Goal: Navigation & Orientation: Find specific page/section

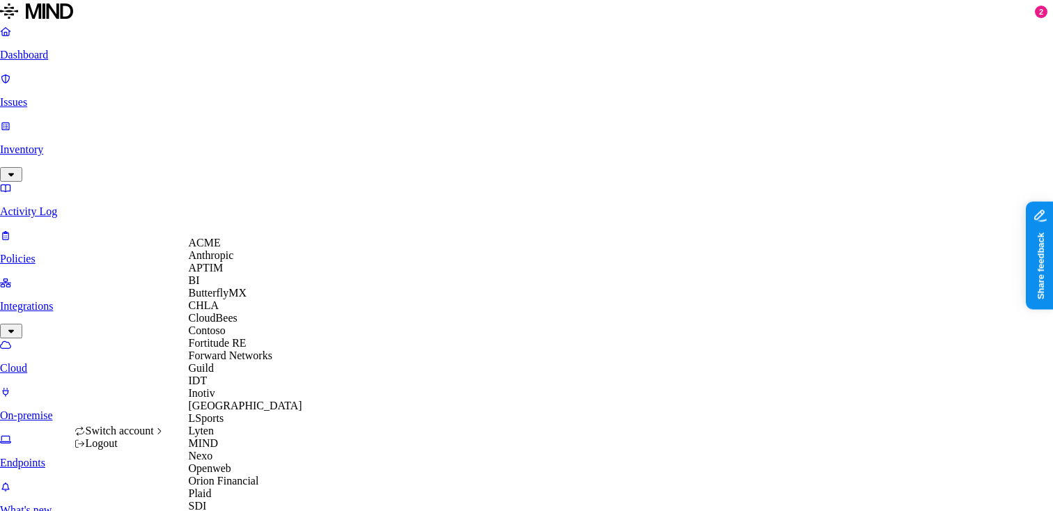
click at [219, 324] on span "CloudBees" at bounding box center [213, 318] width 49 height 12
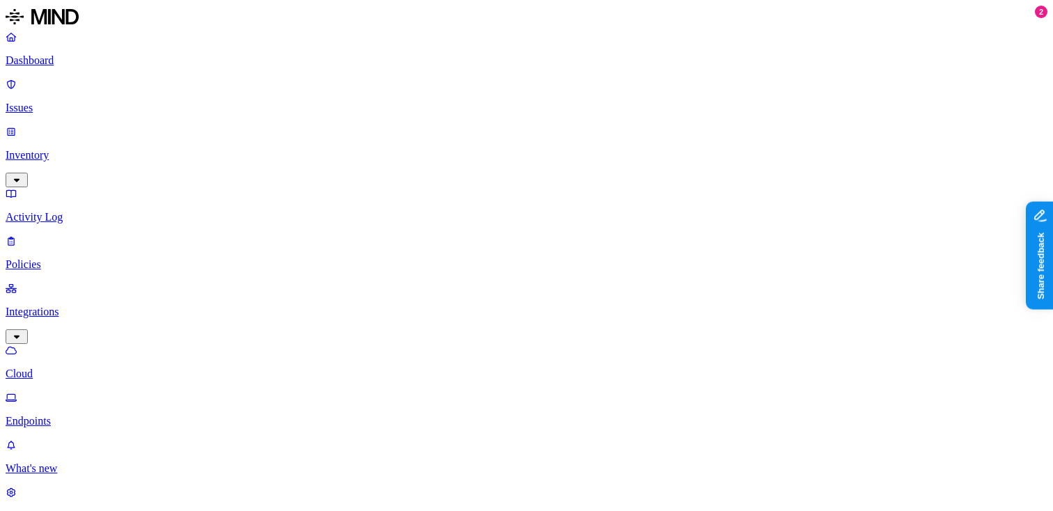
click at [80, 59] on p "Dashboard" at bounding box center [527, 60] width 1042 height 13
click at [124, 149] on p "Inventory" at bounding box center [527, 155] width 1042 height 13
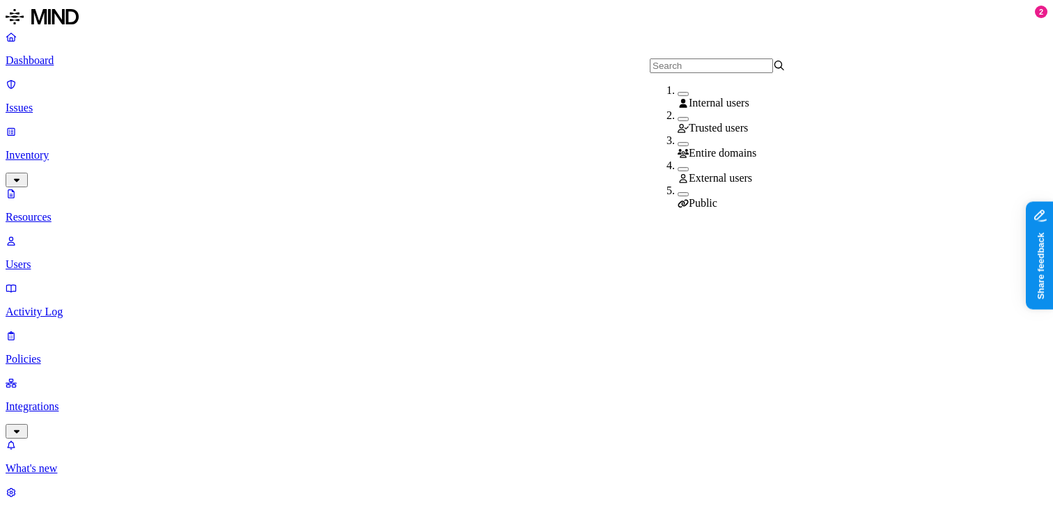
click at [678, 171] on button "button" at bounding box center [683, 169] width 11 height 4
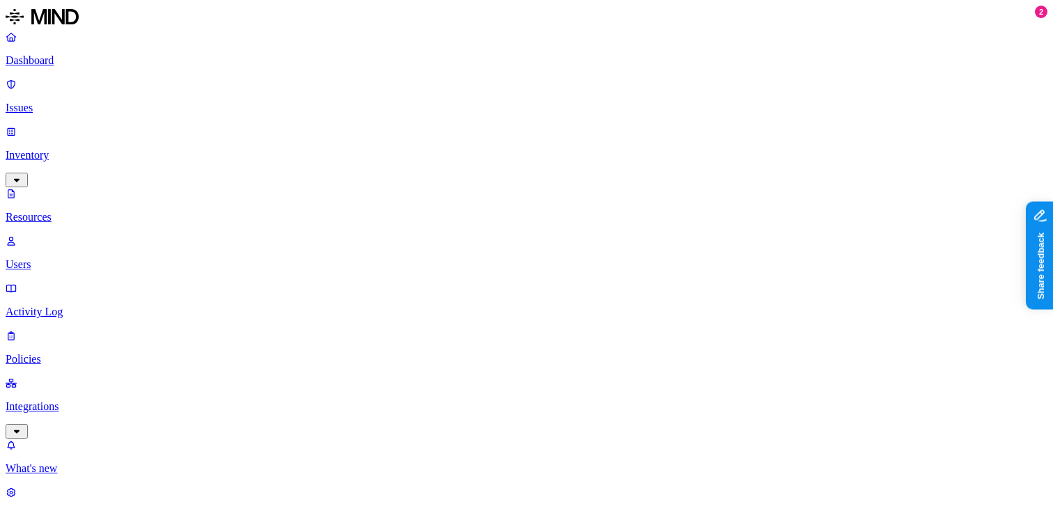
click at [46, 235] on link "Users" at bounding box center [527, 253] width 1042 height 36
click at [390, 109] on div "External" at bounding box center [455, 103] width 136 height 13
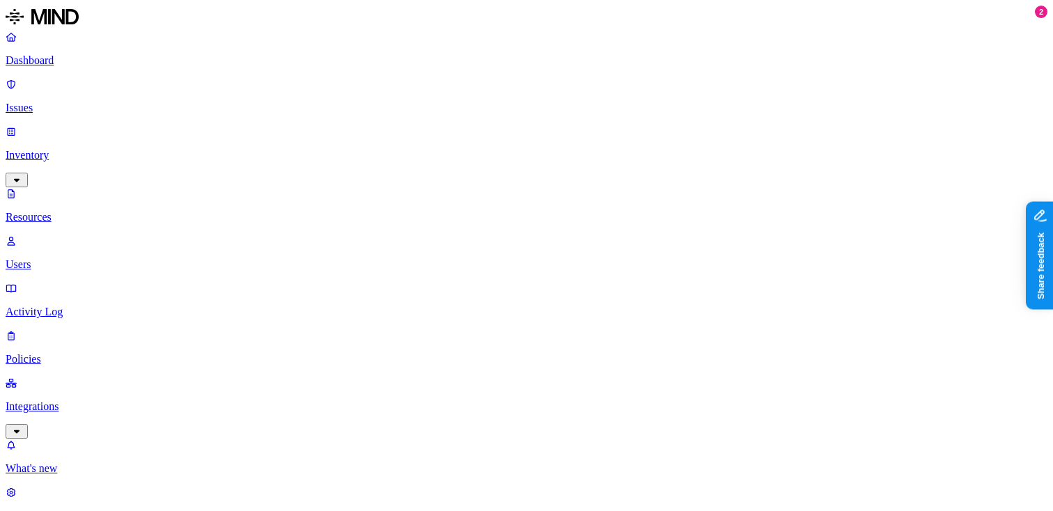
click at [86, 400] on p "Integrations" at bounding box center [527, 406] width 1042 height 13
click at [87, 415] on p "Endpoints" at bounding box center [527, 421] width 1042 height 13
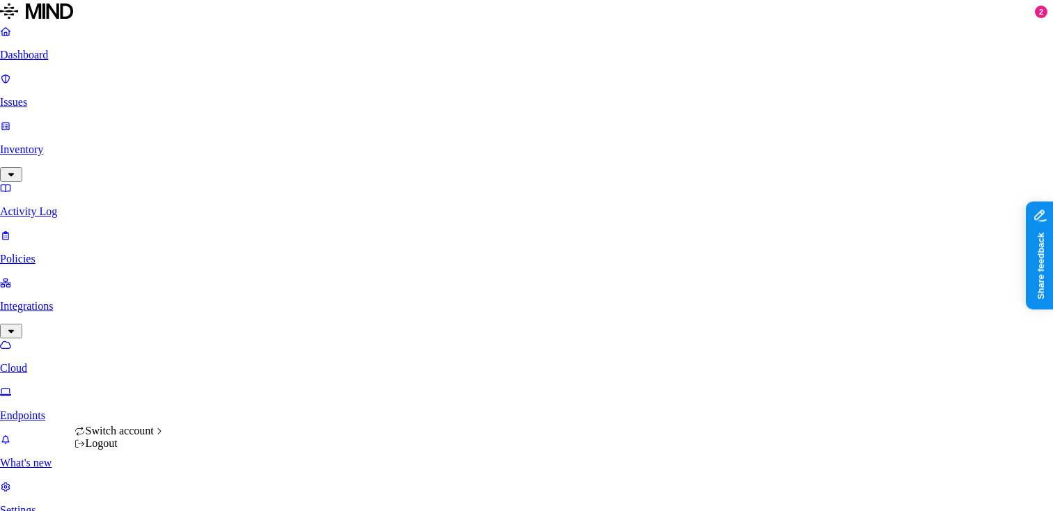
click at [137, 487] on html "Dashboard Issues Inventory Activity Log Policies Integrations Cloud Endpoints W…" at bounding box center [526, 452] width 1053 height 904
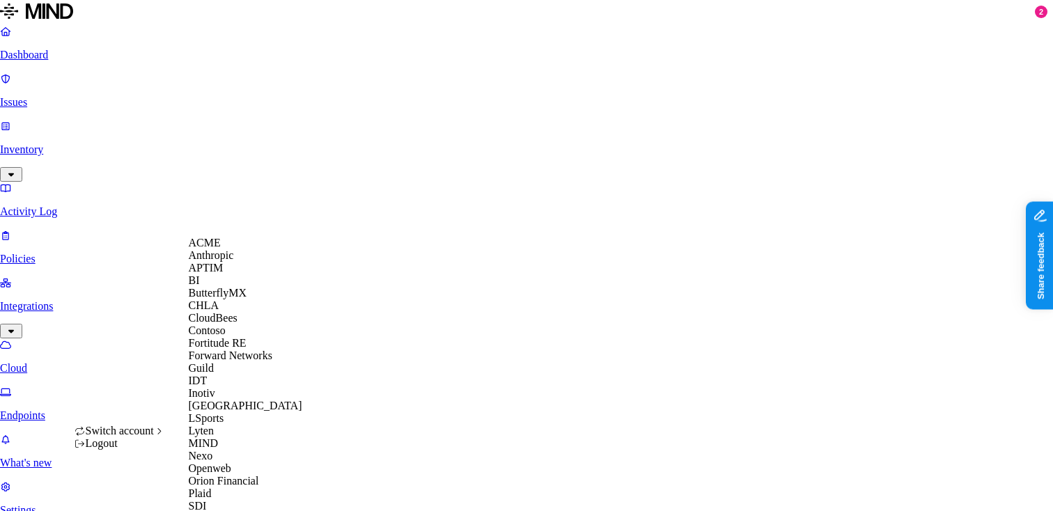
click at [235, 249] on div "ACME" at bounding box center [256, 243] width 135 height 13
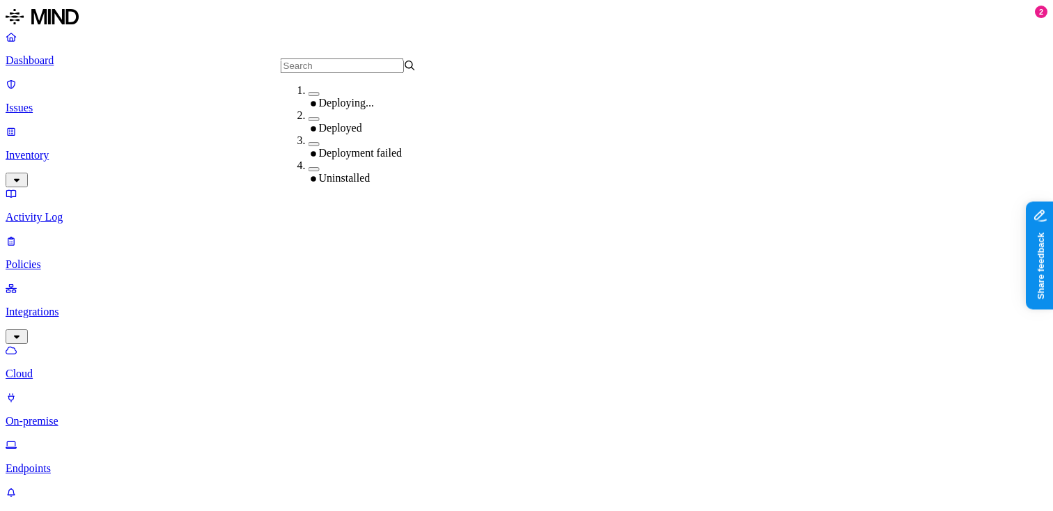
click at [335, 172] on div "Uninstalled" at bounding box center [377, 178] width 136 height 13
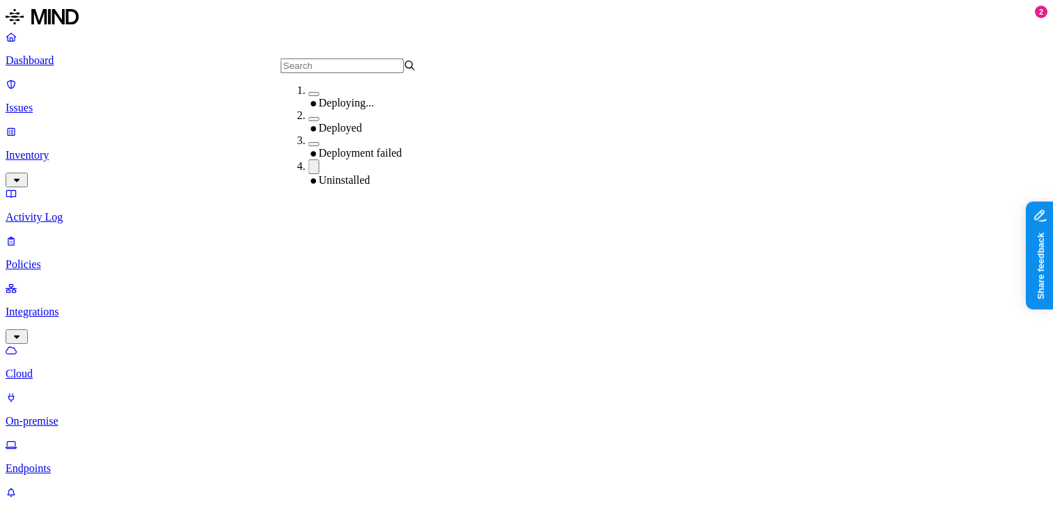
click at [309, 96] on button "button" at bounding box center [314, 94] width 11 height 4
click at [309, 167] on button "button" at bounding box center [314, 169] width 11 height 15
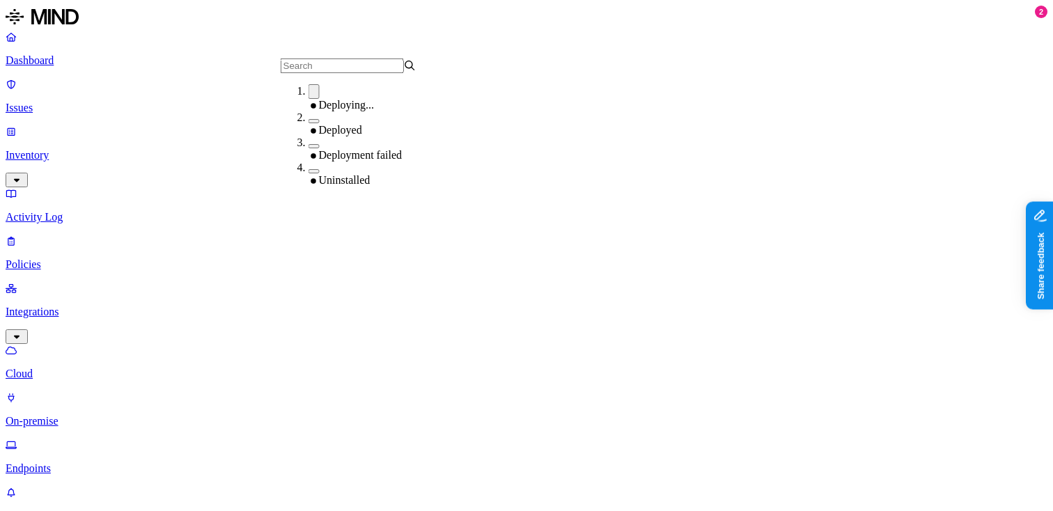
click at [329, 129] on div "Deployed" at bounding box center [377, 130] width 136 height 13
click at [309, 99] on button "button" at bounding box center [314, 91] width 11 height 15
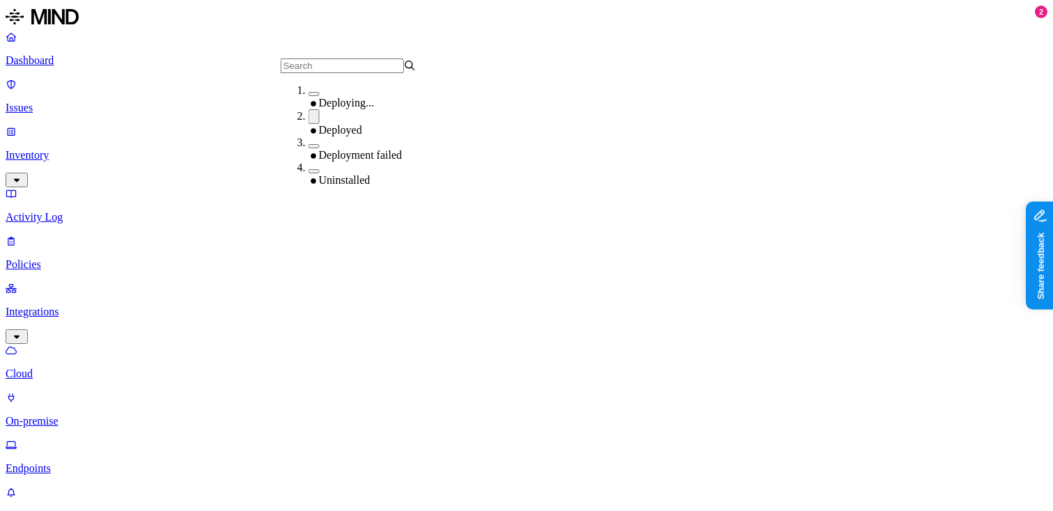
click at [309, 171] on div "Uninstalled" at bounding box center [377, 174] width 136 height 25
click at [309, 148] on button "button" at bounding box center [314, 146] width 11 height 4
click at [309, 124] on button "button" at bounding box center [314, 116] width 11 height 15
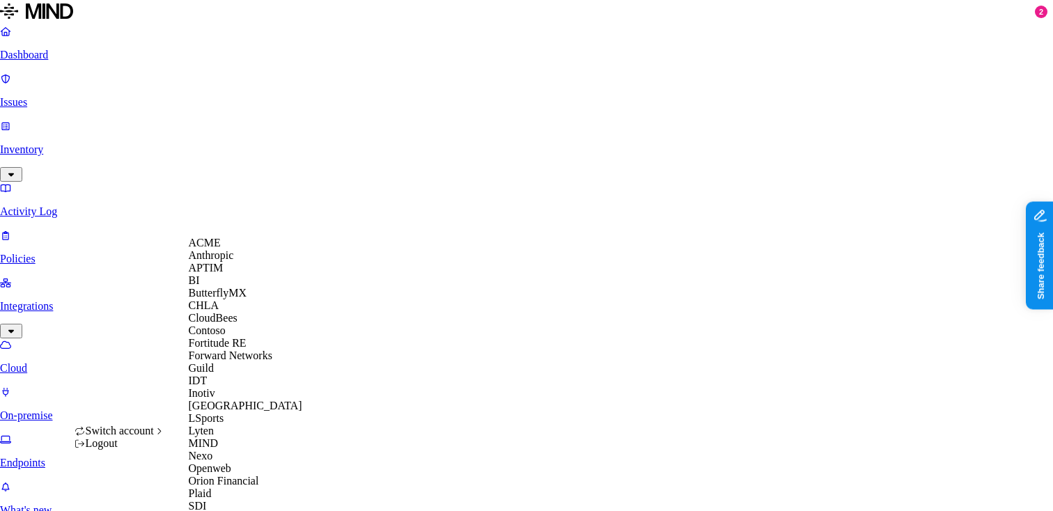
scroll to position [42, 0]
click at [229, 375] on div "Guild" at bounding box center [256, 368] width 135 height 13
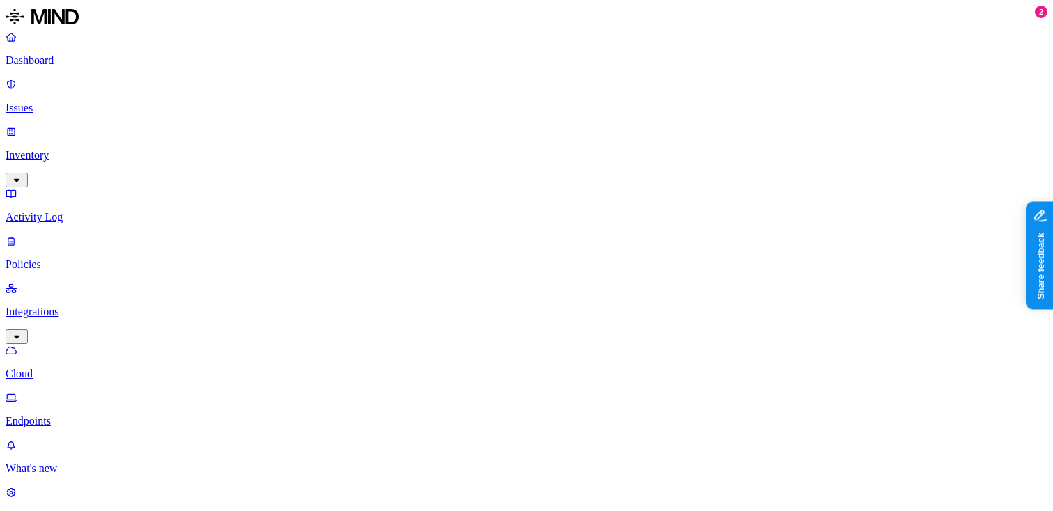
scroll to position [127, 0]
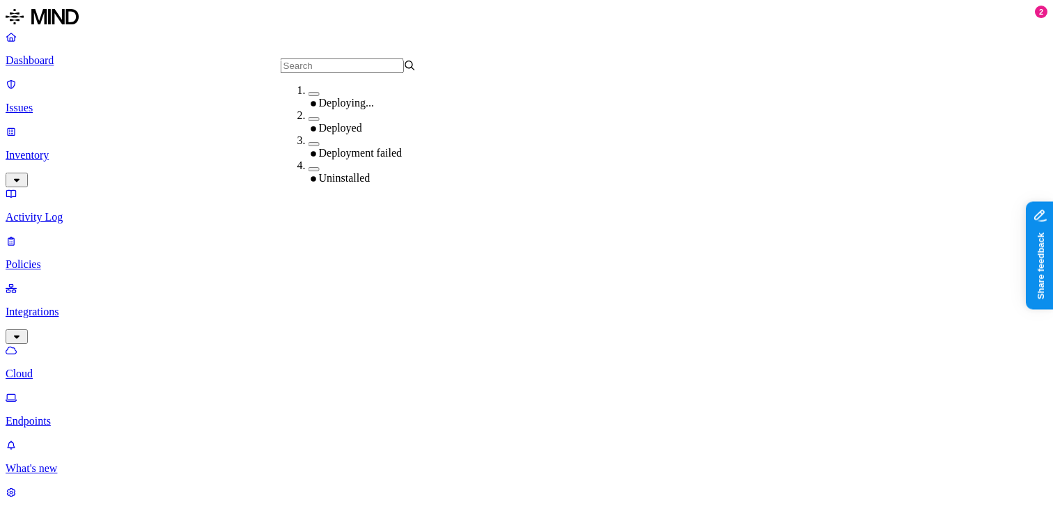
click at [327, 172] on div "Uninstalled" at bounding box center [377, 178] width 136 height 13
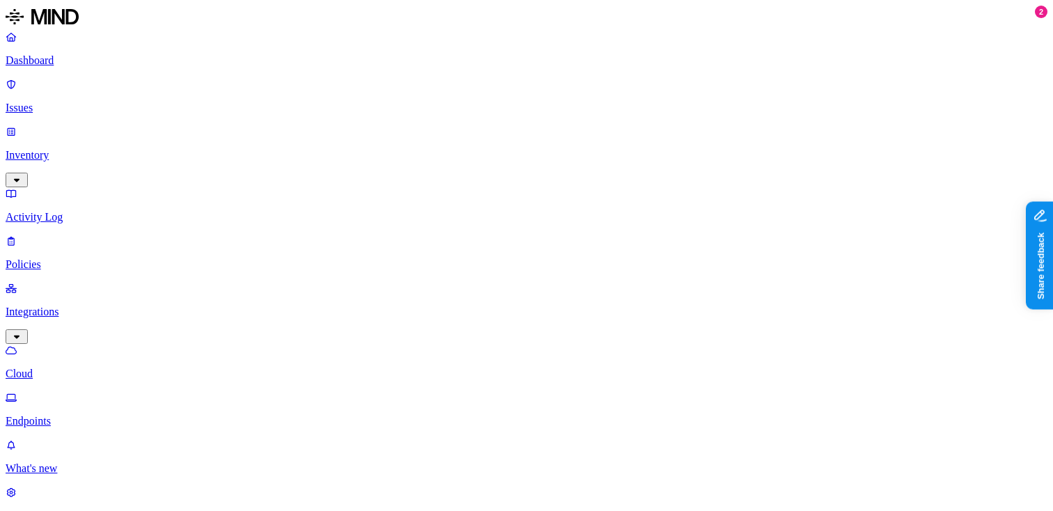
click at [118, 60] on p "Dashboard" at bounding box center [527, 60] width 1042 height 13
click at [91, 102] on p "Issues" at bounding box center [527, 108] width 1042 height 13
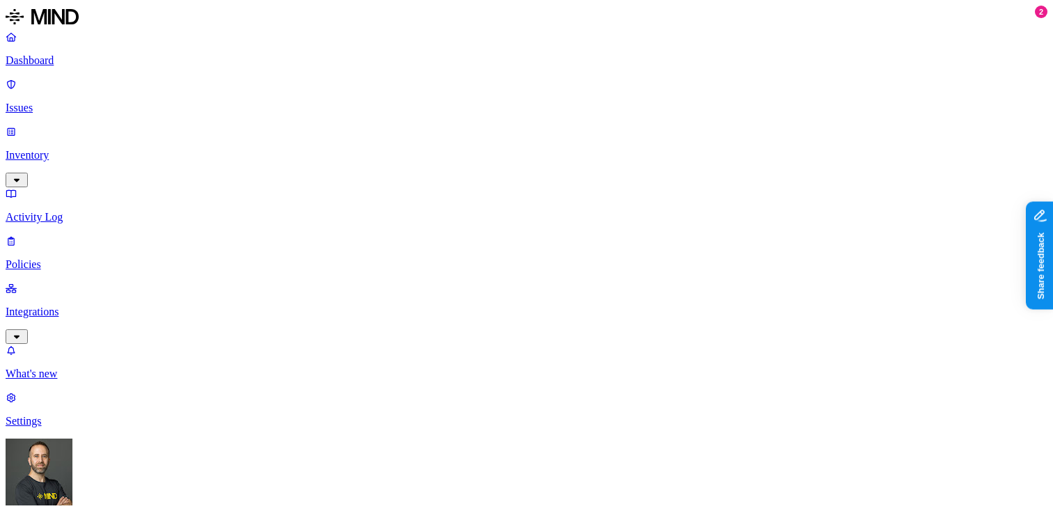
click at [91, 62] on p "Dashboard" at bounding box center [527, 60] width 1042 height 13
click at [77, 149] on p "Inventory" at bounding box center [527, 155] width 1042 height 13
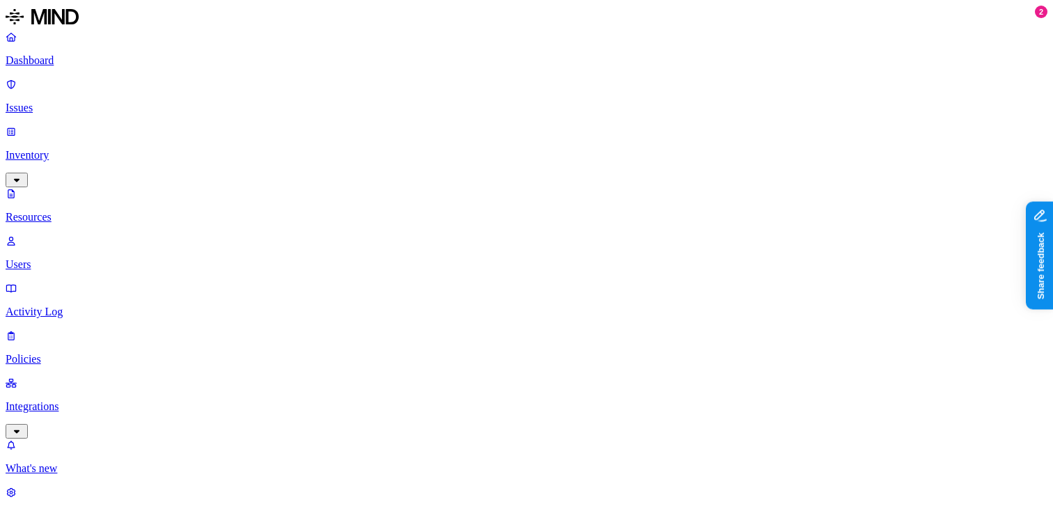
click at [81, 65] on p "Dashboard" at bounding box center [527, 60] width 1042 height 13
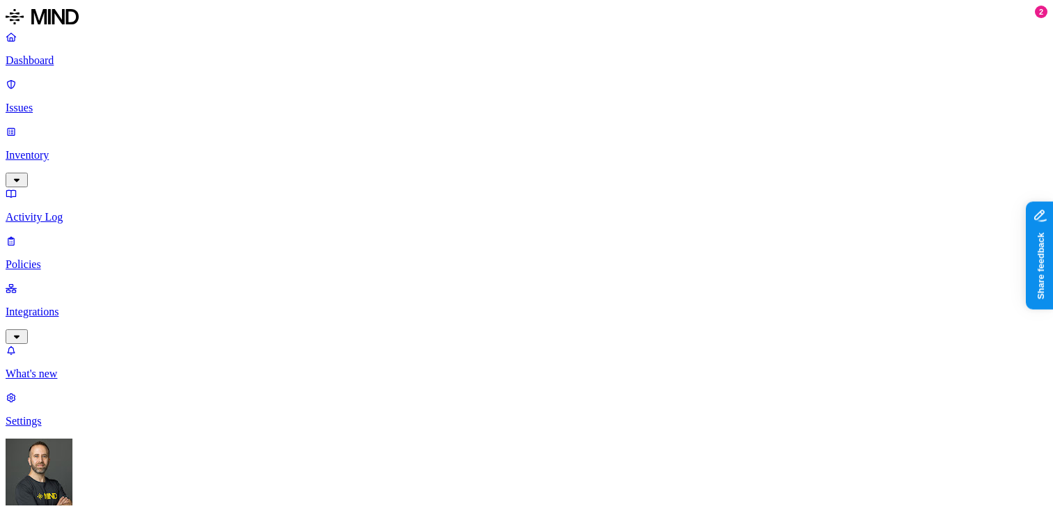
click at [76, 95] on link "Issues" at bounding box center [527, 96] width 1042 height 36
click at [76, 149] on p "Inventory" at bounding box center [527, 155] width 1042 height 13
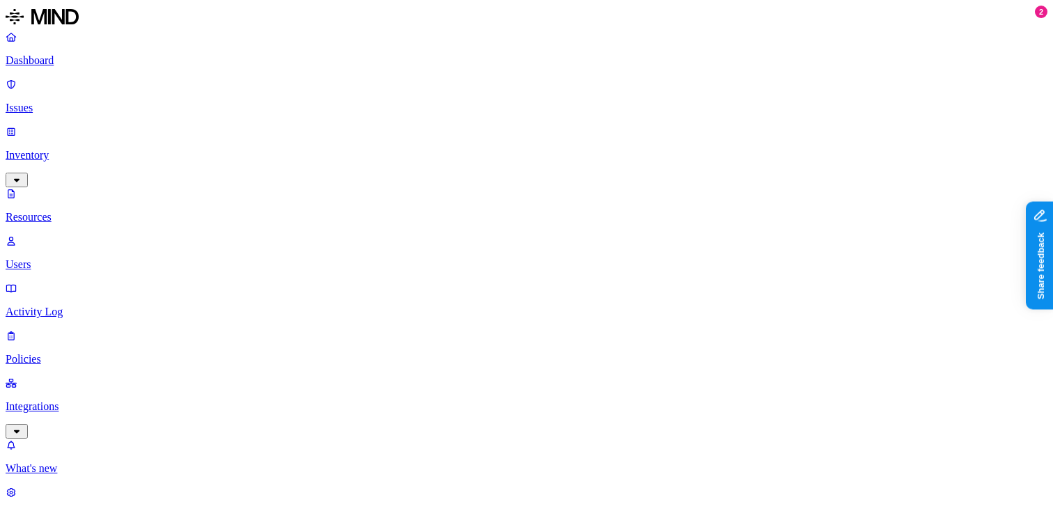
click at [61, 306] on p "Activity Log" at bounding box center [527, 312] width 1042 height 13
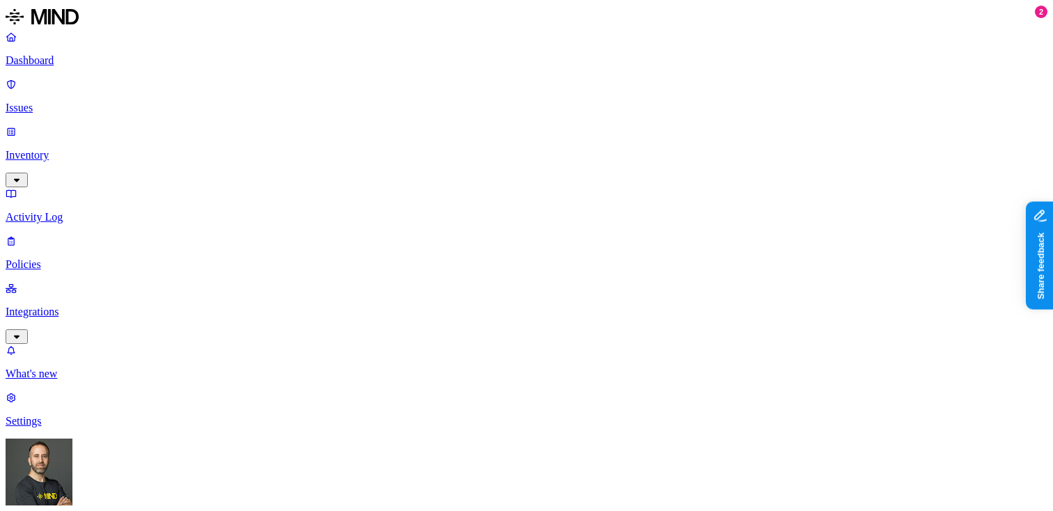
click at [55, 258] on p "Policies" at bounding box center [527, 264] width 1042 height 13
click at [90, 306] on p "Integrations" at bounding box center [527, 312] width 1042 height 13
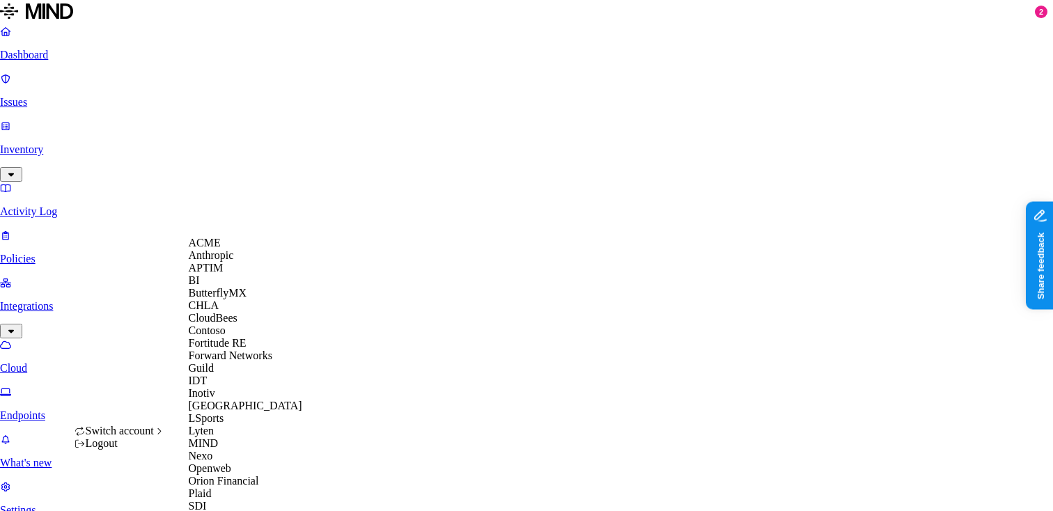
click at [237, 247] on div "ACME" at bounding box center [256, 243] width 135 height 13
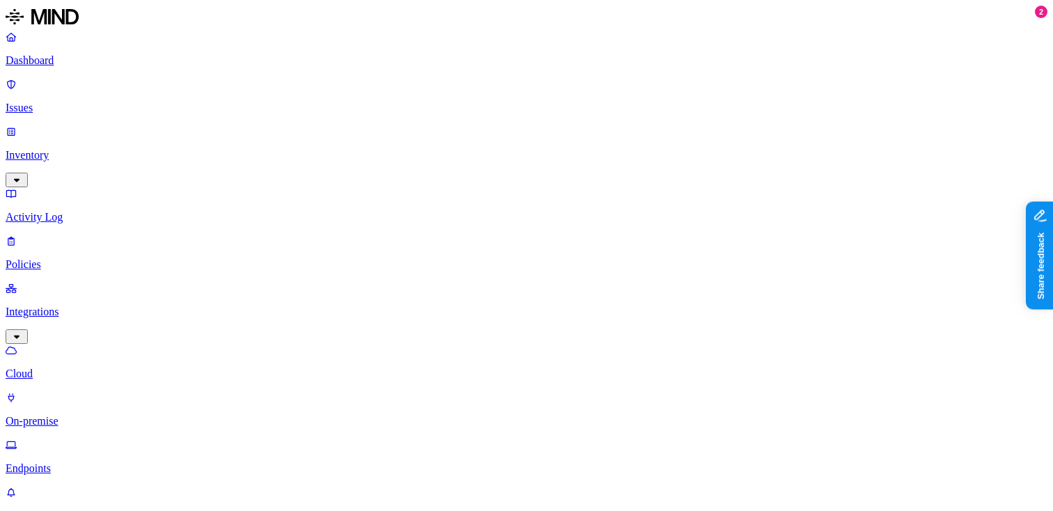
click at [68, 462] on p "Endpoints" at bounding box center [527, 468] width 1042 height 13
click at [65, 306] on p "Integrations" at bounding box center [527, 312] width 1042 height 13
click at [22, 332] on icon "button" at bounding box center [16, 336] width 11 height 9
click at [73, 306] on p "Integrations" at bounding box center [527, 312] width 1042 height 13
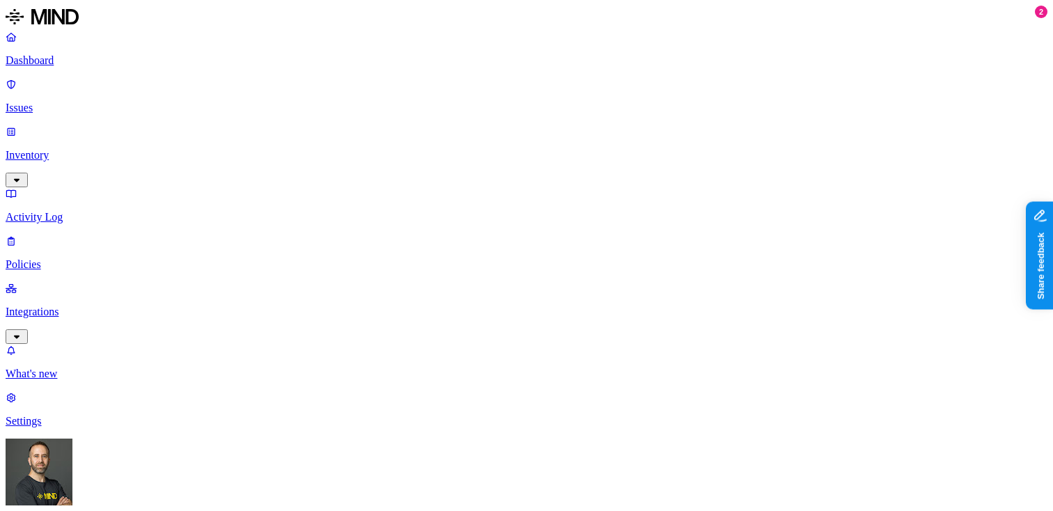
click at [61, 306] on p "Integrations" at bounding box center [527, 312] width 1042 height 13
click at [22, 332] on icon "button" at bounding box center [16, 336] width 11 height 9
click at [95, 149] on p "Inventory" at bounding box center [527, 155] width 1042 height 13
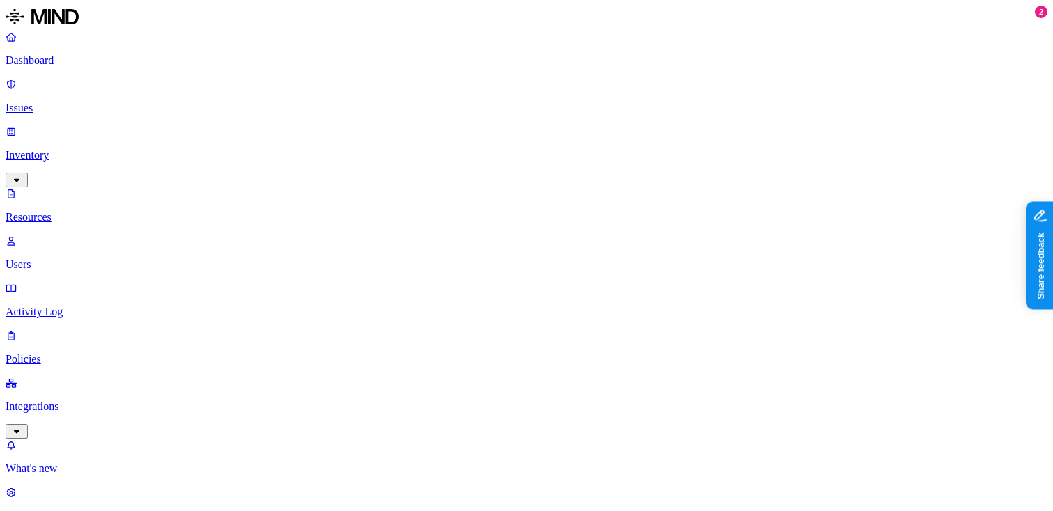
click at [66, 63] on p "Dashboard" at bounding box center [527, 60] width 1042 height 13
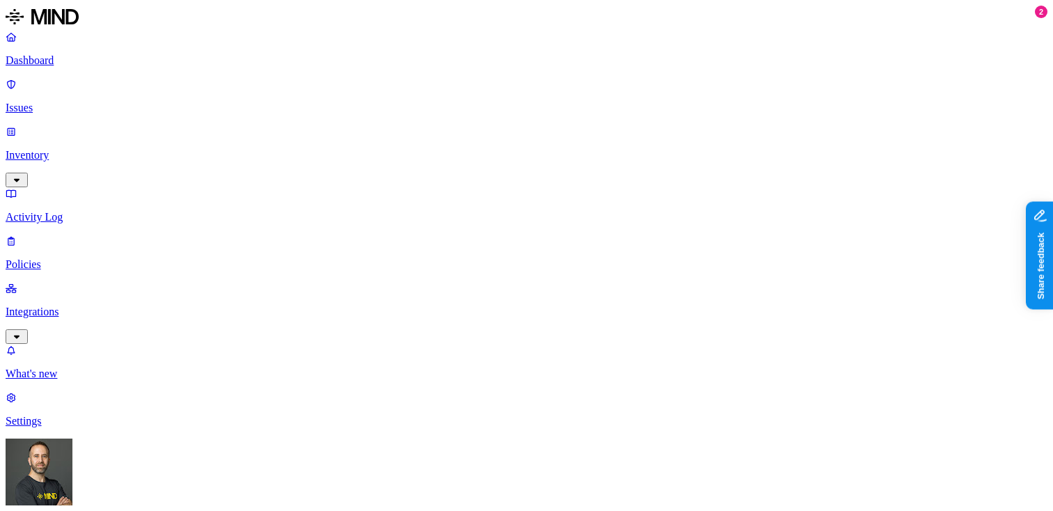
click at [72, 102] on p "Issues" at bounding box center [527, 108] width 1042 height 13
click at [118, 62] on p "Dashboard" at bounding box center [527, 60] width 1042 height 13
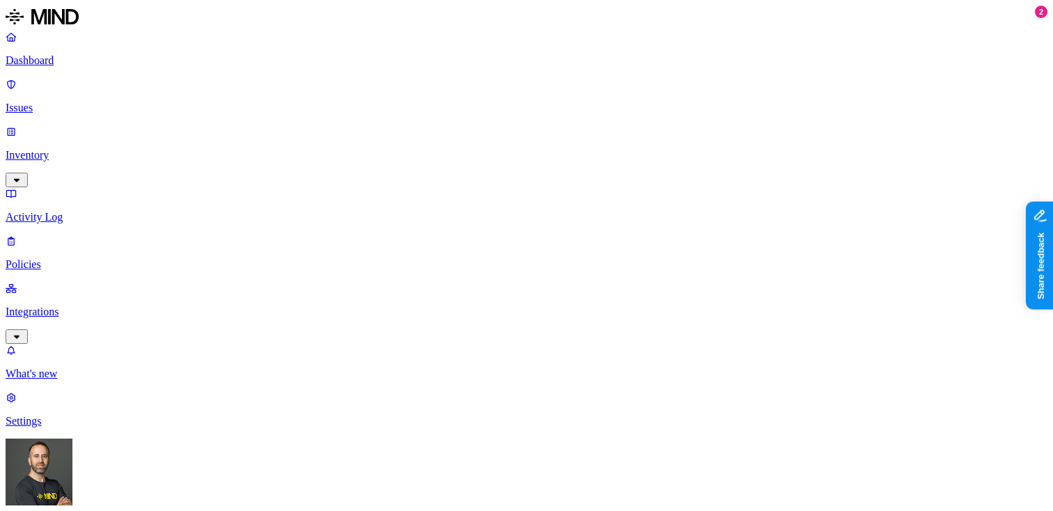
click at [113, 149] on p "Inventory" at bounding box center [527, 155] width 1042 height 13
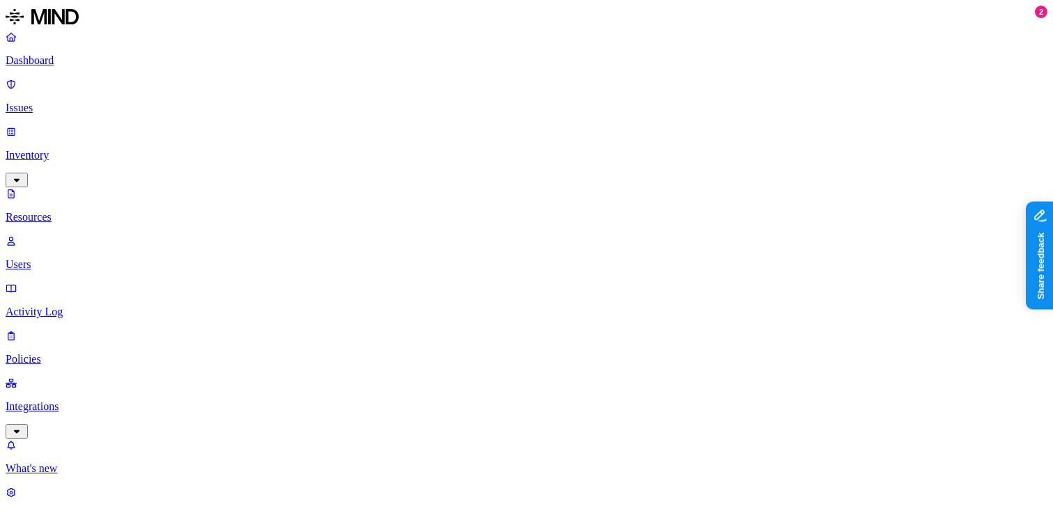
click at [112, 102] on p "Issues" at bounding box center [527, 108] width 1042 height 13
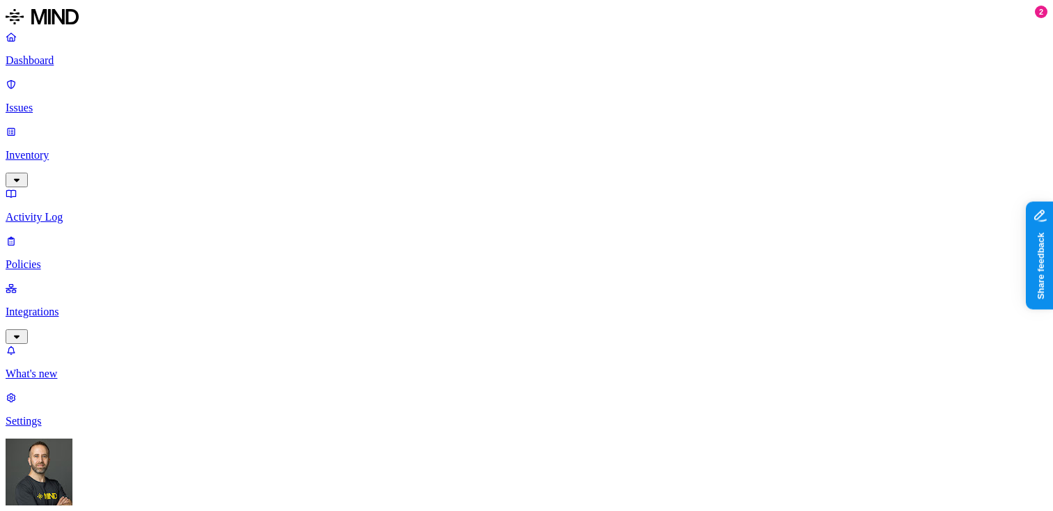
click at [71, 57] on p "Dashboard" at bounding box center [527, 60] width 1042 height 13
click at [81, 258] on p "Policies" at bounding box center [527, 264] width 1042 height 13
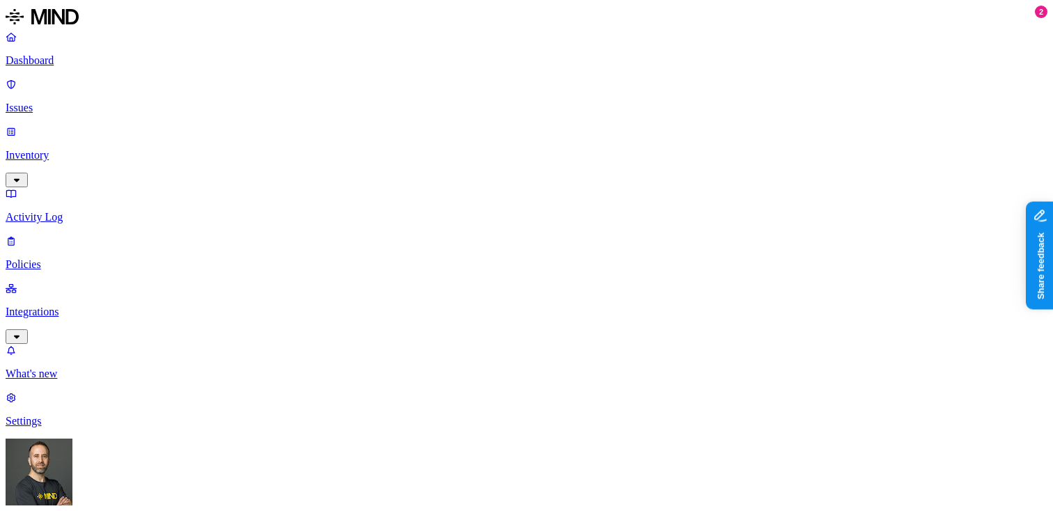
click at [71, 67] on link "Dashboard" at bounding box center [527, 49] width 1042 height 36
click at [20, 179] on icon "button" at bounding box center [17, 180] width 6 height 3
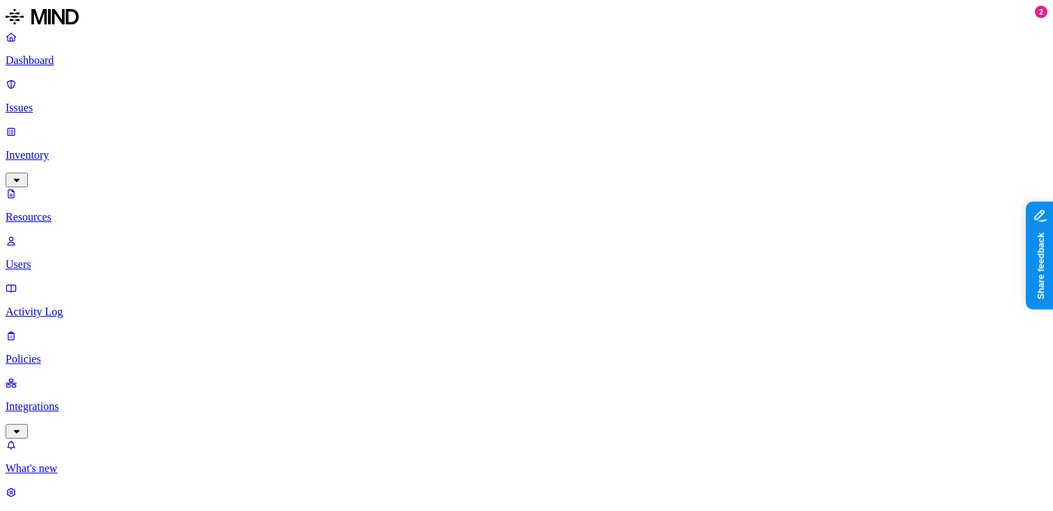
click at [108, 65] on p "Dashboard" at bounding box center [527, 60] width 1042 height 13
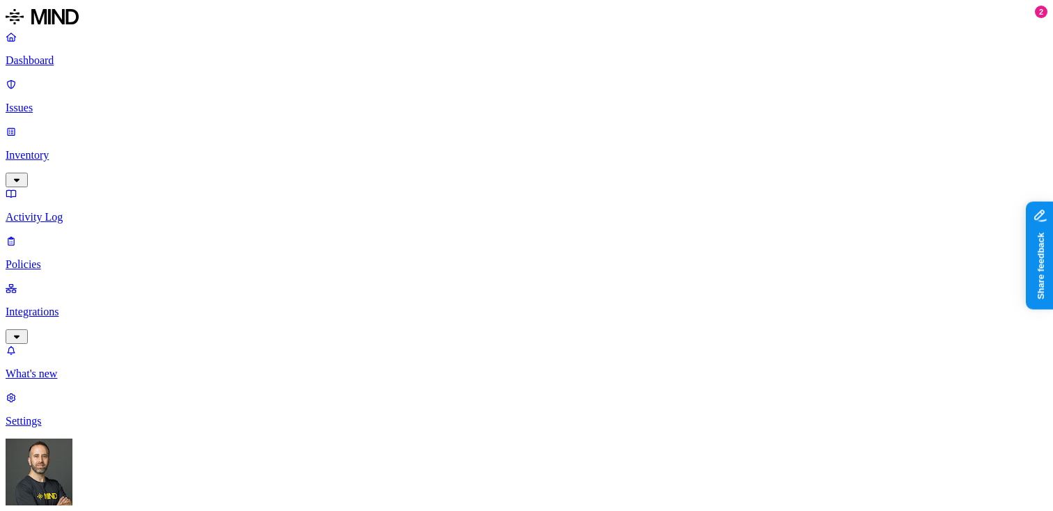
click at [59, 102] on p "Issues" at bounding box center [527, 108] width 1042 height 13
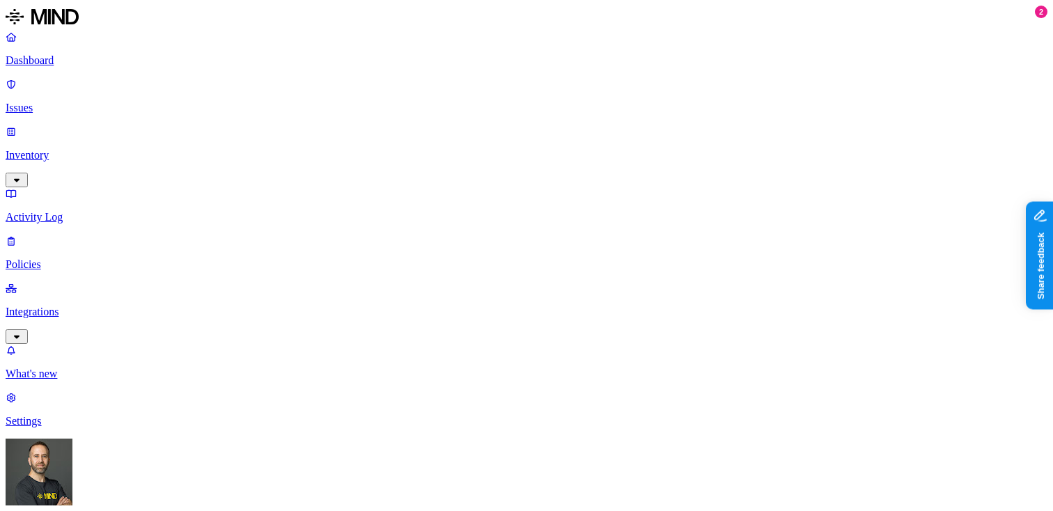
click at [97, 235] on link "Policies" at bounding box center [527, 253] width 1042 height 36
click at [461, 147] on div "Exfiltration" at bounding box center [512, 146] width 136 height 25
click at [54, 251] on nav "Dashboard Issues Inventory Activity Log Policies Integrations What's new 2 Sett…" at bounding box center [527, 229] width 1042 height 397
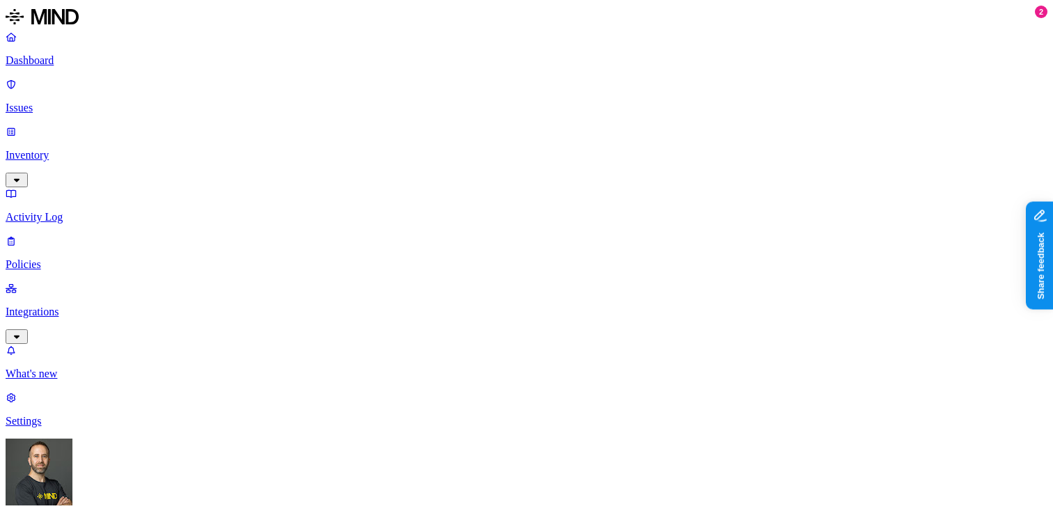
click at [75, 65] on p "Dashboard" at bounding box center [527, 60] width 1042 height 13
click at [85, 149] on p "Inventory" at bounding box center [527, 155] width 1042 height 13
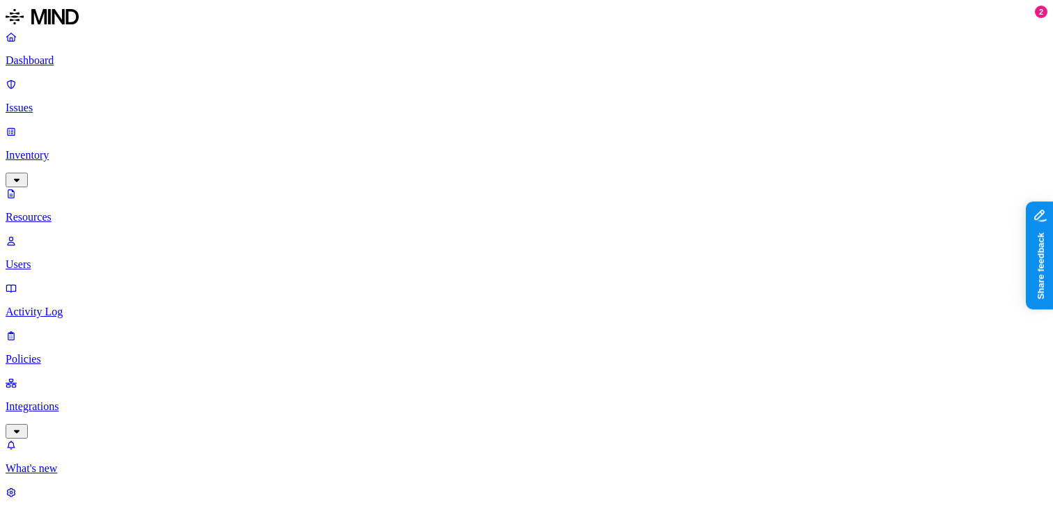
click at [96, 149] on p "Inventory" at bounding box center [527, 155] width 1042 height 13
click at [22, 176] on icon "button" at bounding box center [16, 180] width 11 height 9
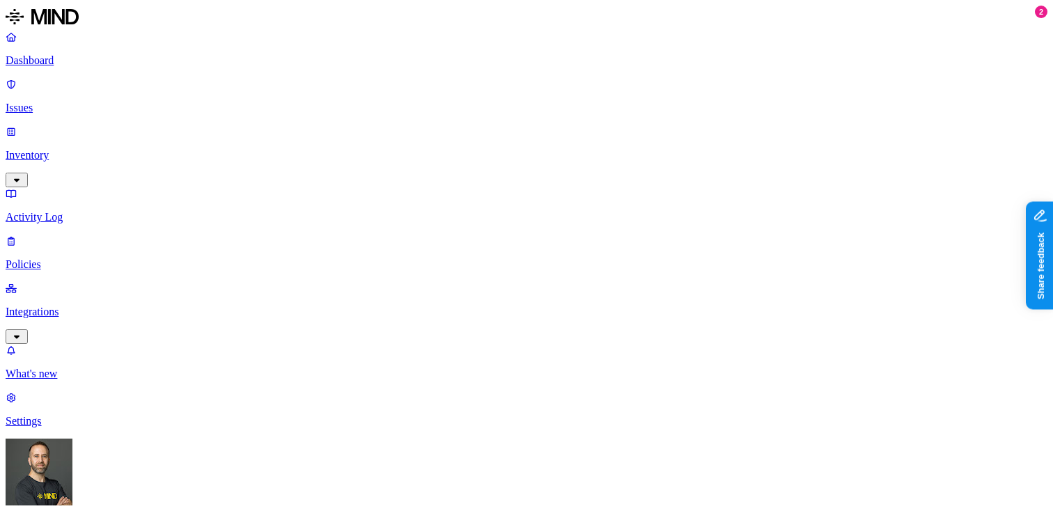
click at [105, 62] on p "Dashboard" at bounding box center [527, 60] width 1042 height 13
click at [101, 61] on p "Dashboard" at bounding box center [527, 60] width 1042 height 13
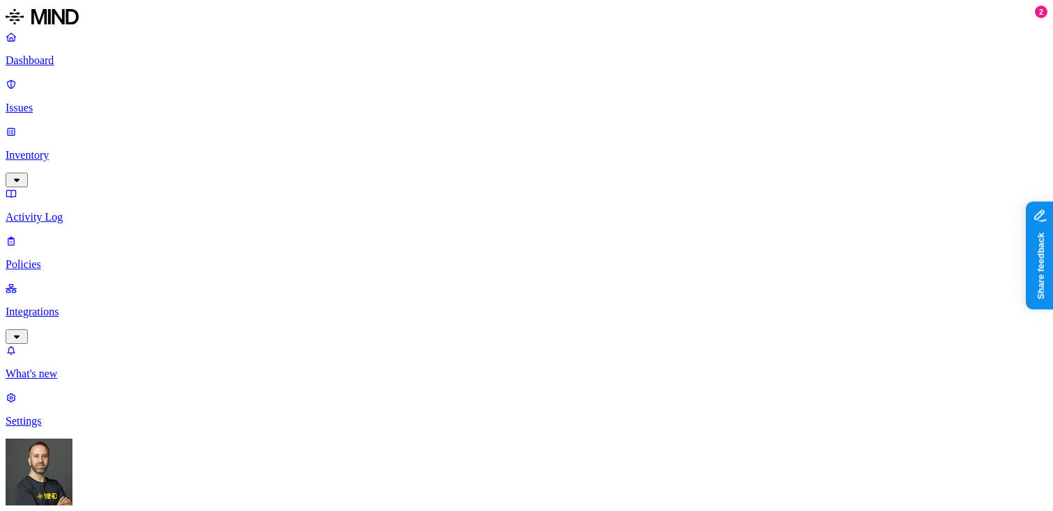
click at [75, 306] on p "Integrations" at bounding box center [527, 312] width 1042 height 13
click at [84, 306] on p "Integrations" at bounding box center [527, 312] width 1042 height 13
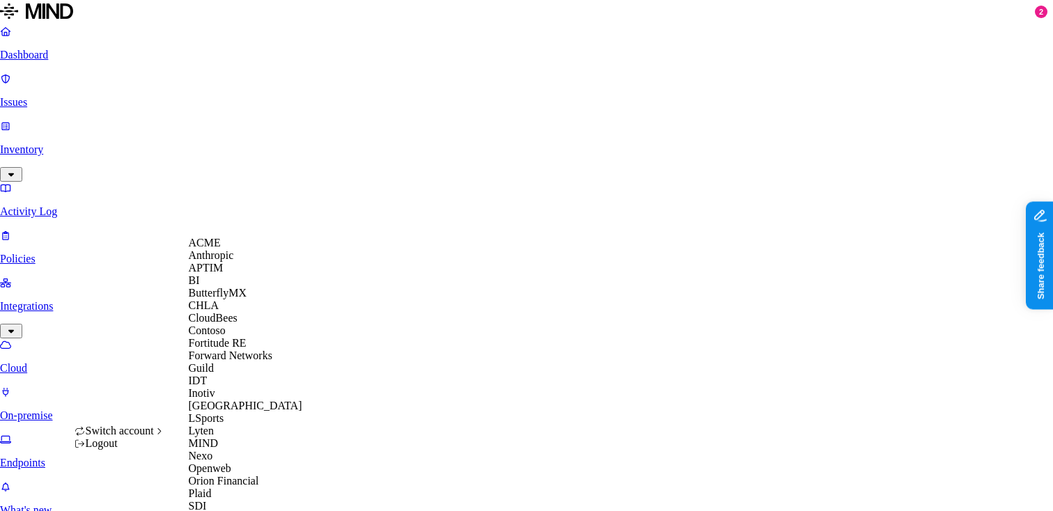
scroll to position [490, 0]
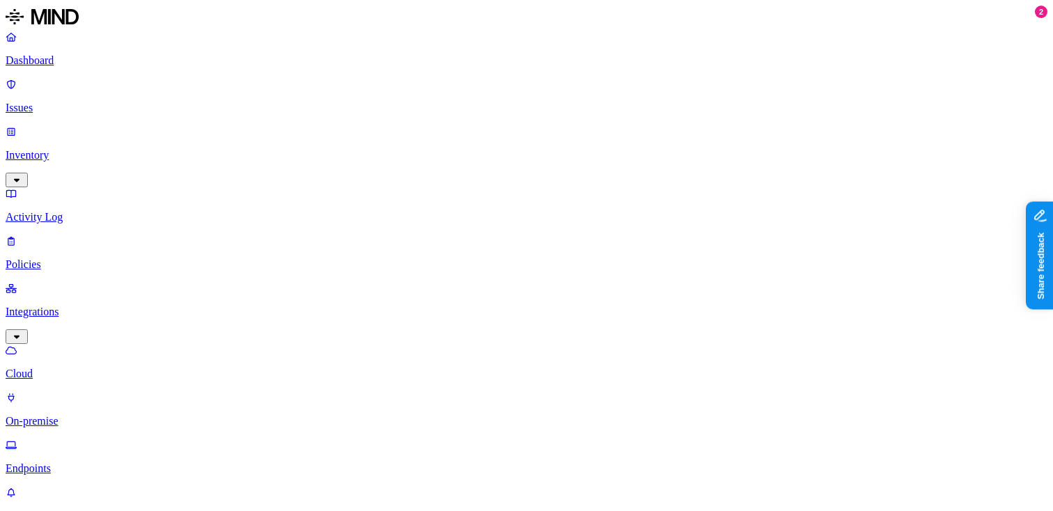
click at [79, 64] on p "Dashboard" at bounding box center [527, 60] width 1042 height 13
